Goal: Information Seeking & Learning: Learn about a topic

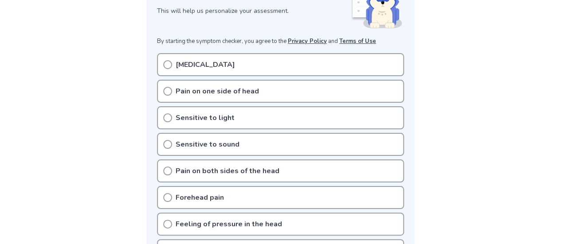
scroll to position [150, 0]
click at [230, 65] on p "[MEDICAL_DATA]" at bounding box center [205, 64] width 59 height 11
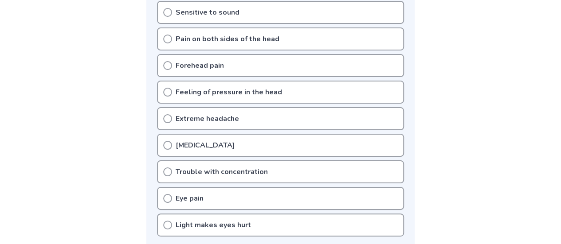
scroll to position [316, 0]
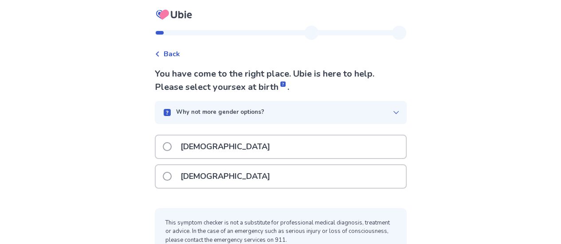
scroll to position [19, 0]
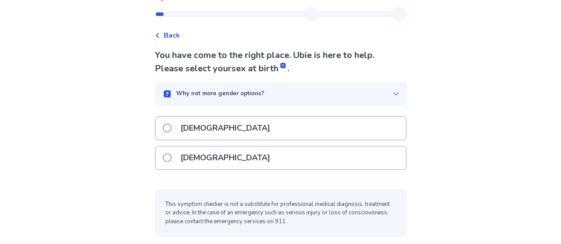
click at [216, 150] on p "Female" at bounding box center [225, 158] width 100 height 23
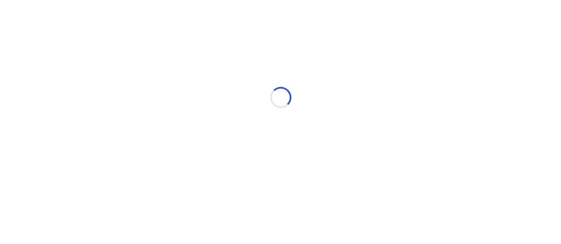
scroll to position [0, 0]
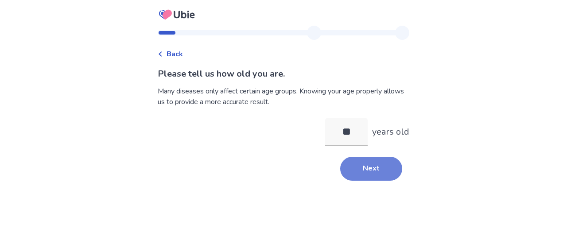
type input "**"
click at [352, 167] on button "Next" at bounding box center [371, 169] width 62 height 24
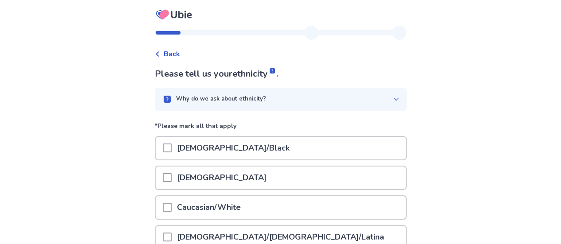
click at [330, 152] on div "African American/Black" at bounding box center [281, 148] width 250 height 23
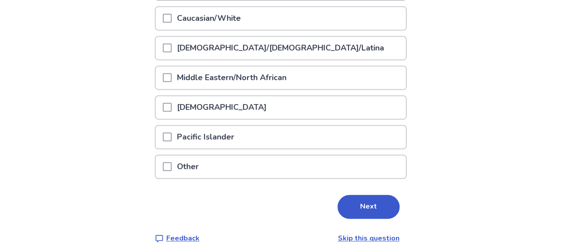
scroll to position [191, 0]
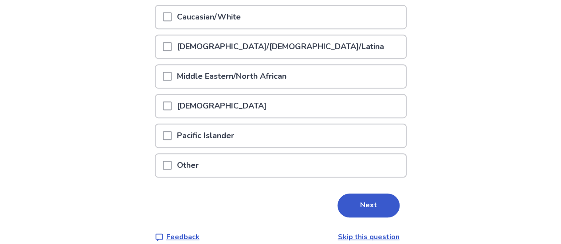
click at [271, 14] on div "Caucasian/White" at bounding box center [281, 17] width 250 height 23
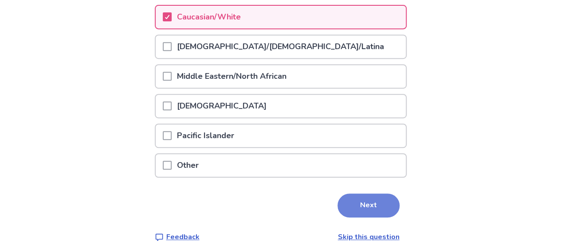
click at [352, 196] on button "Next" at bounding box center [368, 206] width 62 height 24
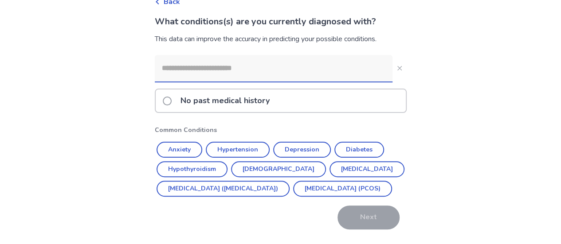
scroll to position [53, 0]
click at [306, 68] on input at bounding box center [274, 68] width 238 height 27
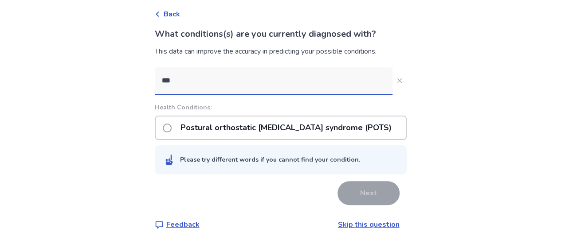
type input "****"
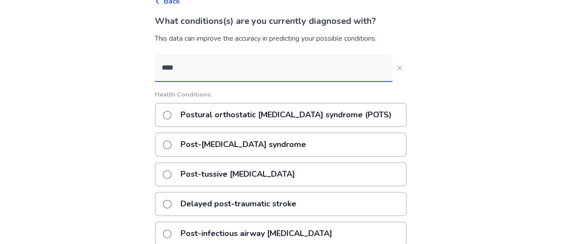
click at [258, 113] on p "Postural orthostatic tachycardia syndrome (POTS)" at bounding box center [286, 115] width 222 height 23
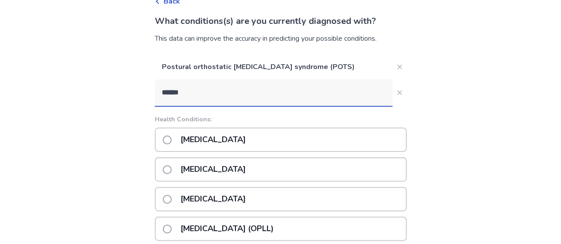
type input "******"
click at [306, 163] on div "Long COVID" at bounding box center [281, 169] width 252 height 24
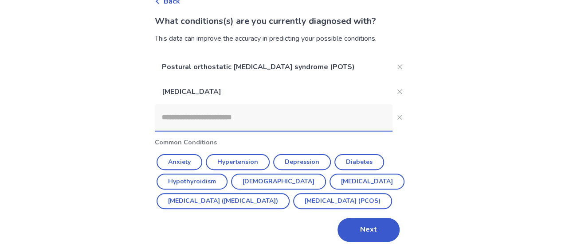
scroll to position [81, 0]
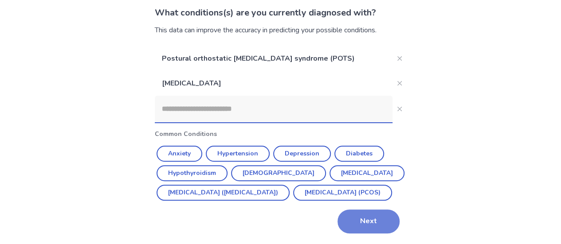
click at [351, 223] on button "Next" at bounding box center [368, 222] width 62 height 24
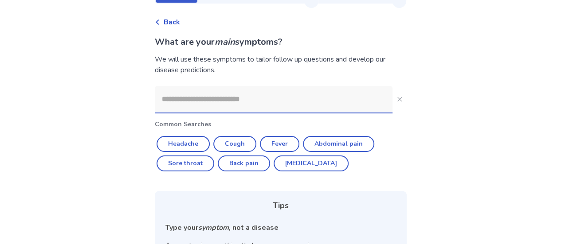
scroll to position [32, 0]
